Goal: Task Accomplishment & Management: Complete application form

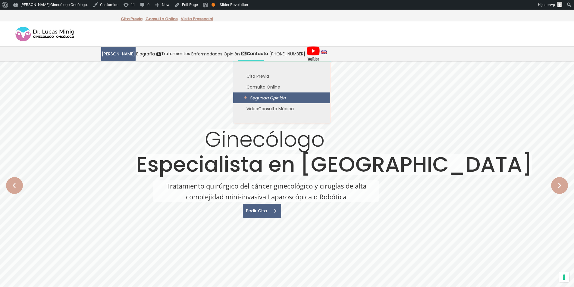
click at [260, 100] on span "Segunda Opinión" at bounding box center [268, 98] width 36 height 6
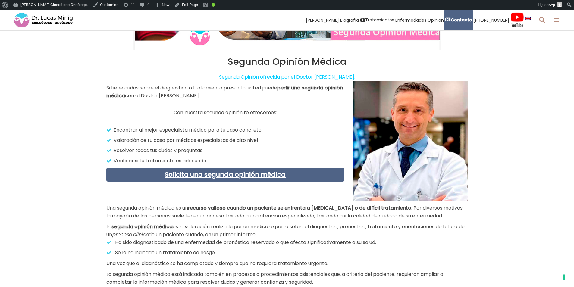
scroll to position [181, 0]
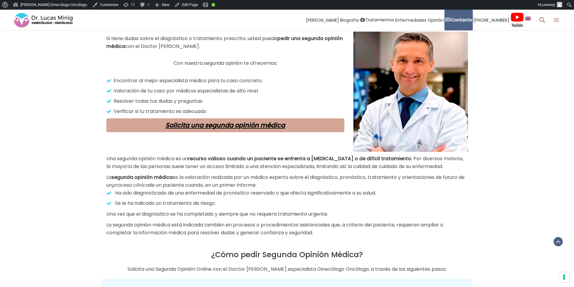
click at [272, 124] on link "Solicita una segunda opinión médica" at bounding box center [226, 125] width 120 height 9
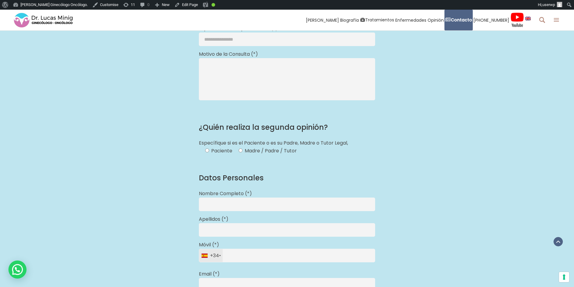
scroll to position [915, 0]
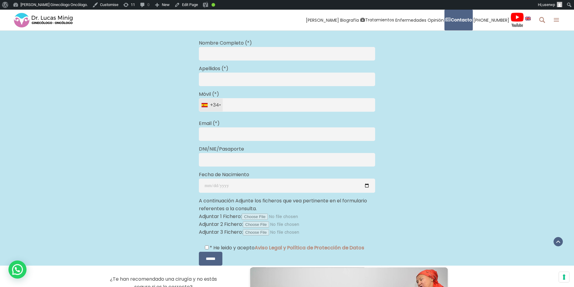
click at [216, 108] on div "+34" at bounding box center [212, 105] width 21 height 13
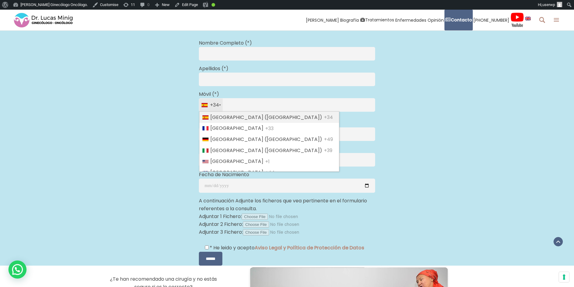
click at [410, 109] on div "**********" at bounding box center [287, 62] width 371 height 407
